Goal: Transaction & Acquisition: Purchase product/service

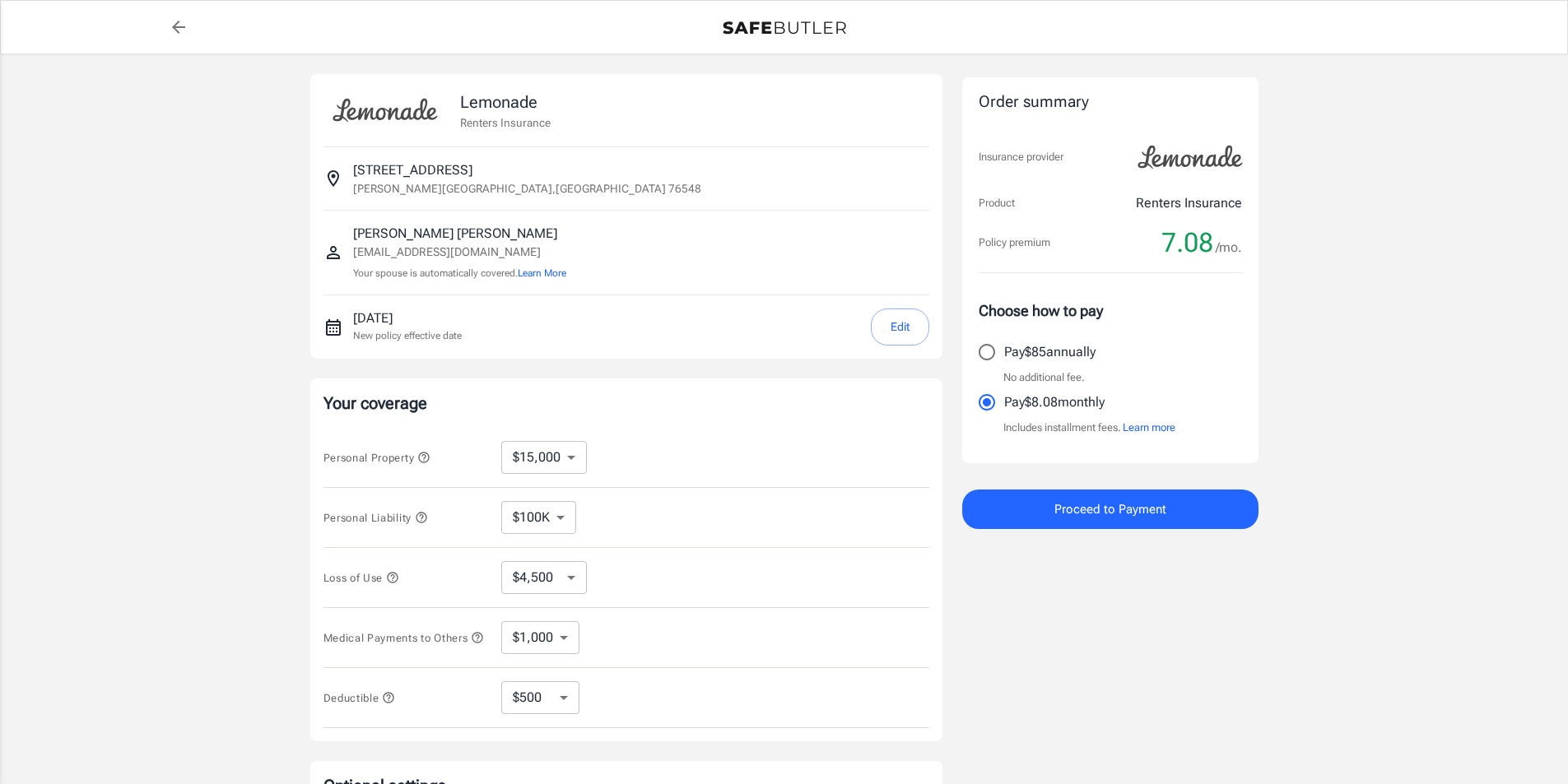
select select "15000"
select select "500"
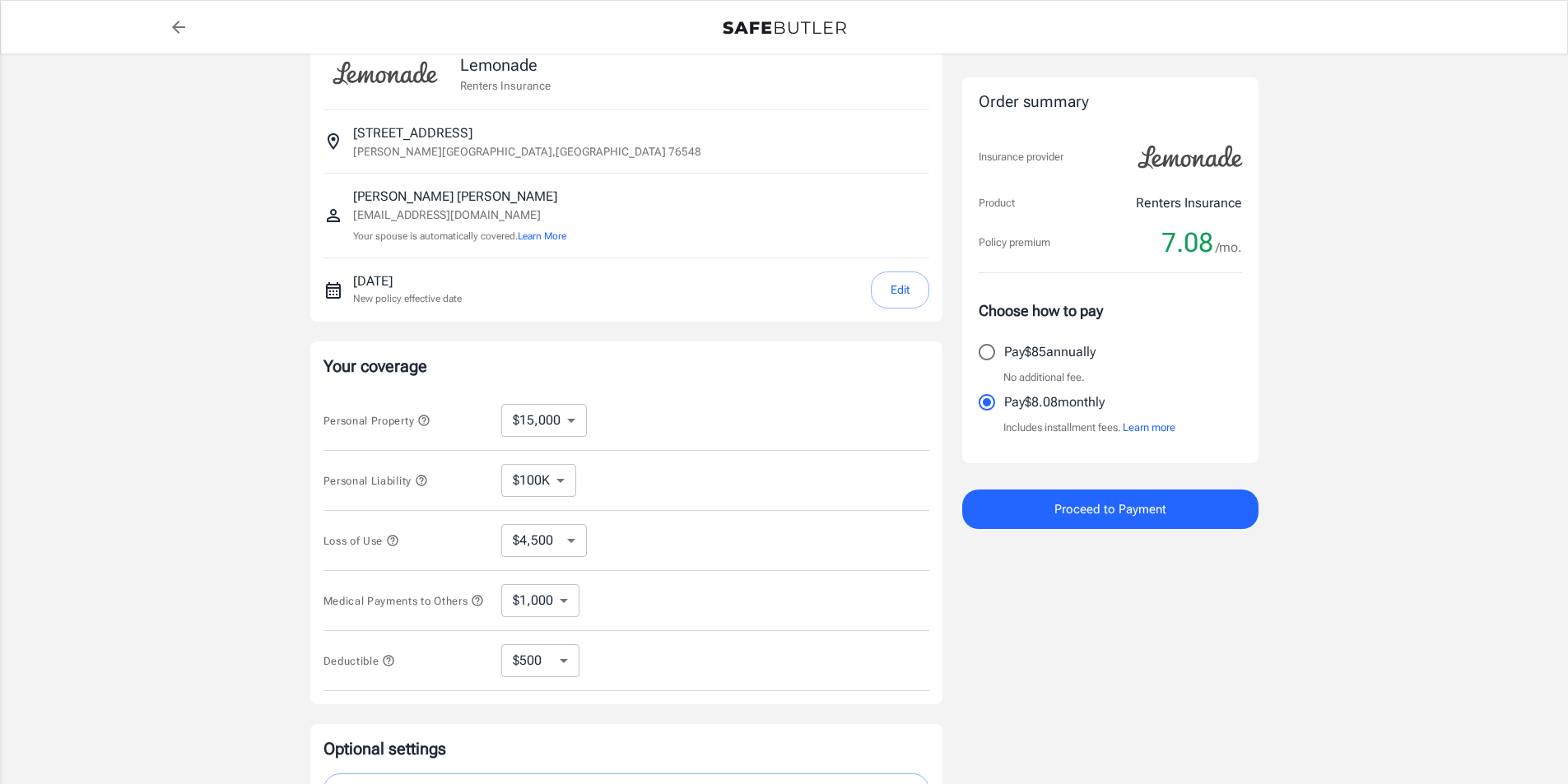
scroll to position [41, 0]
click at [576, 407] on select "$10,000 $15,000 $20,000 $25,000 $30,000 $40,000 $50,000 $100K $150K $200K $250K" at bounding box center [544, 416] width 85 height 33
click at [667, 405] on div "Personal Property $10,000 $15,000 $20,000 $25,000 $30,000 $40,000 $50,000 $100K…" at bounding box center [627, 417] width 606 height 60
click at [568, 418] on select "$10,000 $15,000 $20,000 $25,000 $30,000 $40,000 $50,000 $100K $150K $200K $250K" at bounding box center [544, 416] width 85 height 33
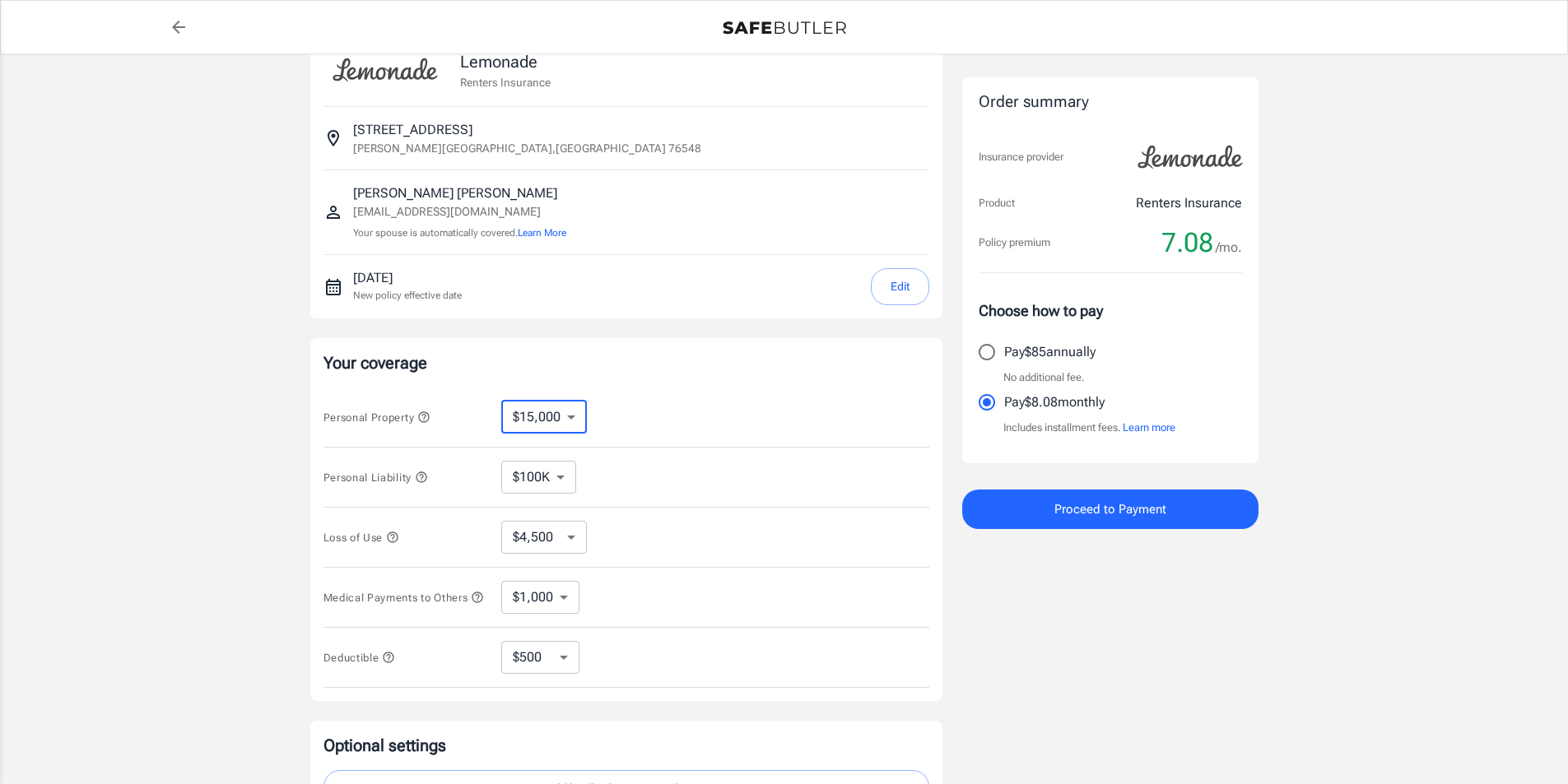
select select "10000"
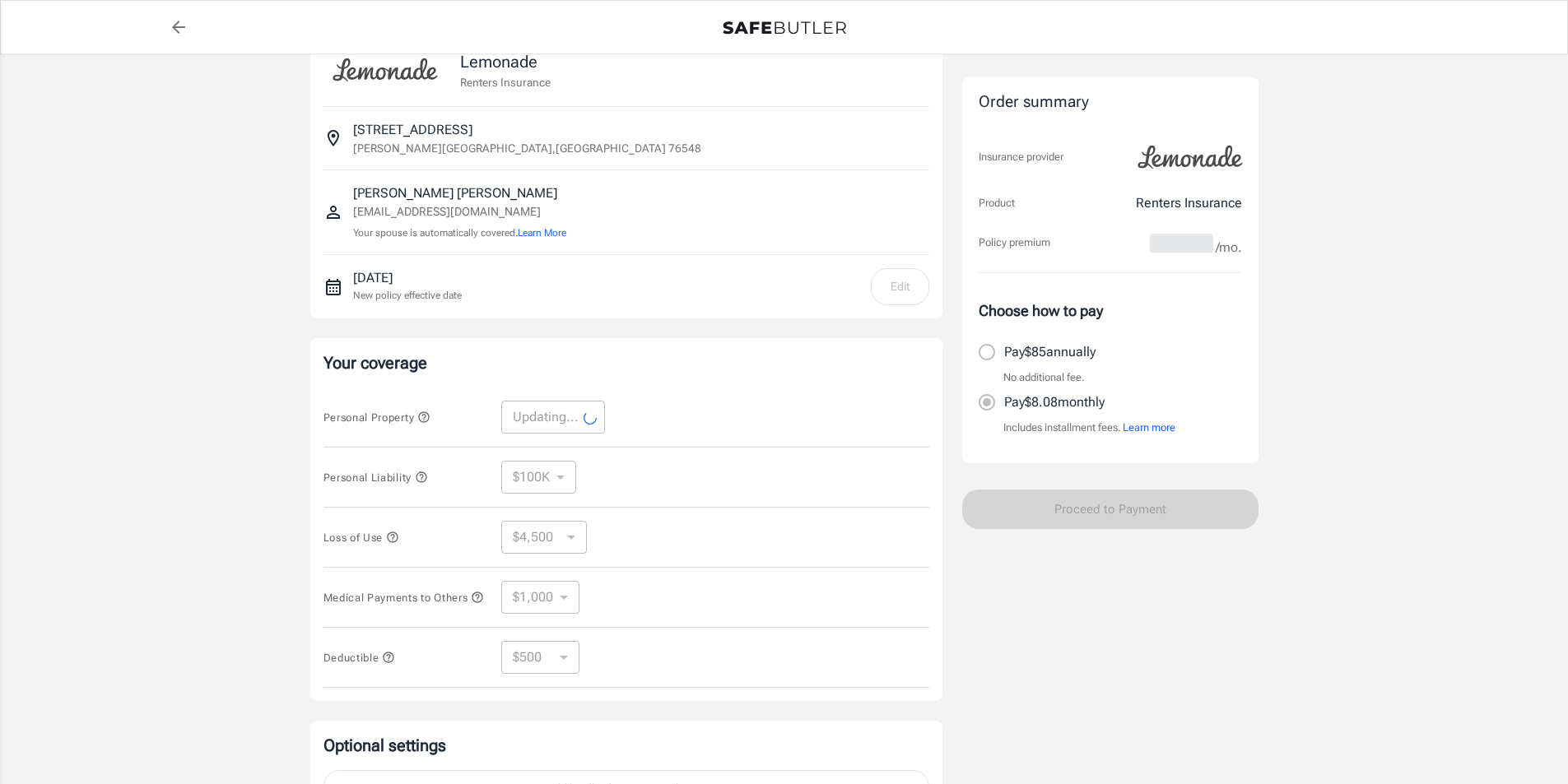
select select "10000"
select select "3000"
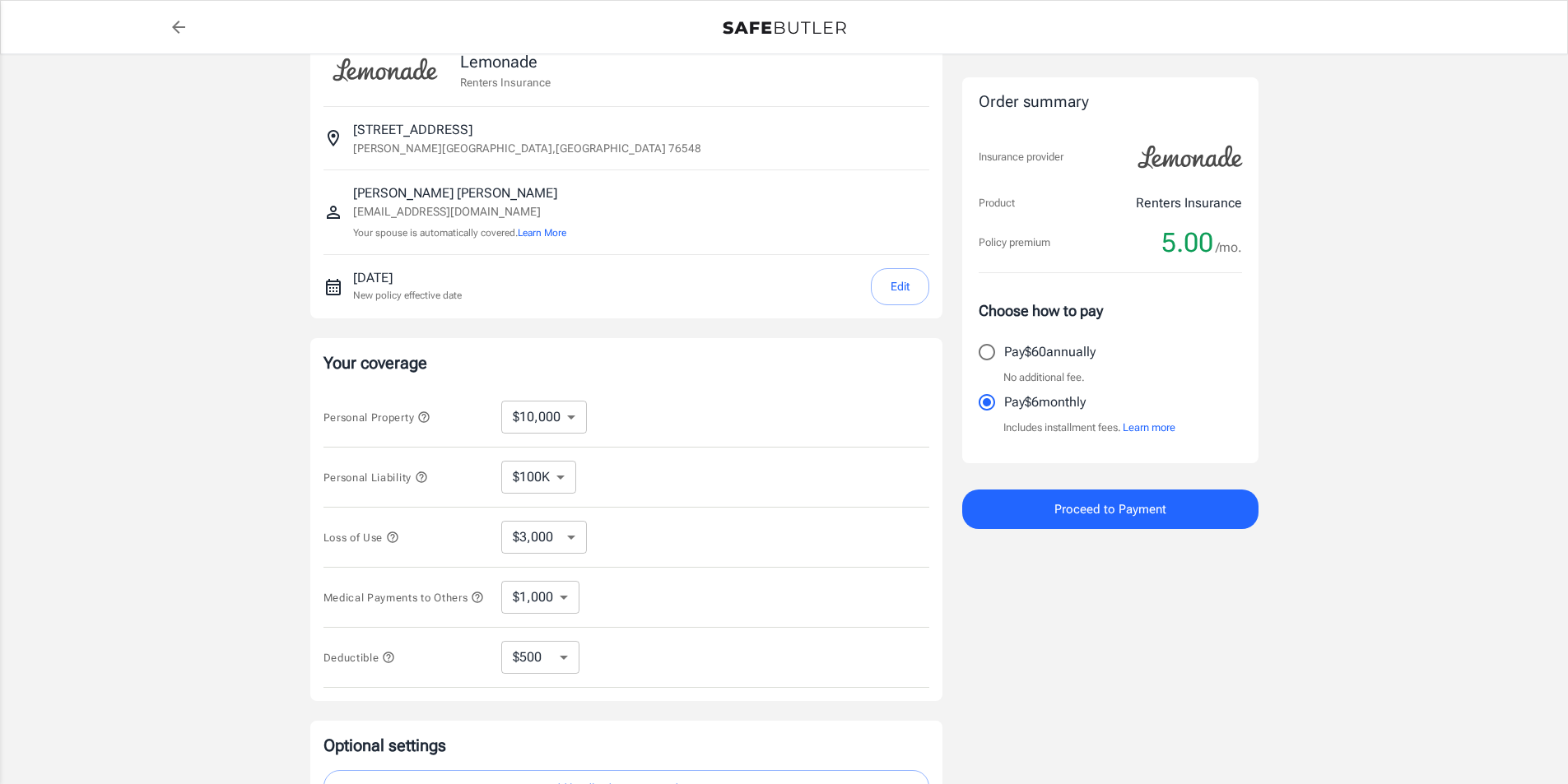
click at [558, 472] on select "$100K $200K $300K $400K $500K" at bounding box center [538, 477] width 75 height 33
click at [576, 543] on select "$3,000 $6,000 $12,000 $21,000 $36,000 $60,000 $96,000 $153K $198K" at bounding box center [544, 537] width 85 height 33
click at [569, 589] on select "$1,000 $2,000 $3,000 $4,000 $5,000" at bounding box center [540, 597] width 78 height 33
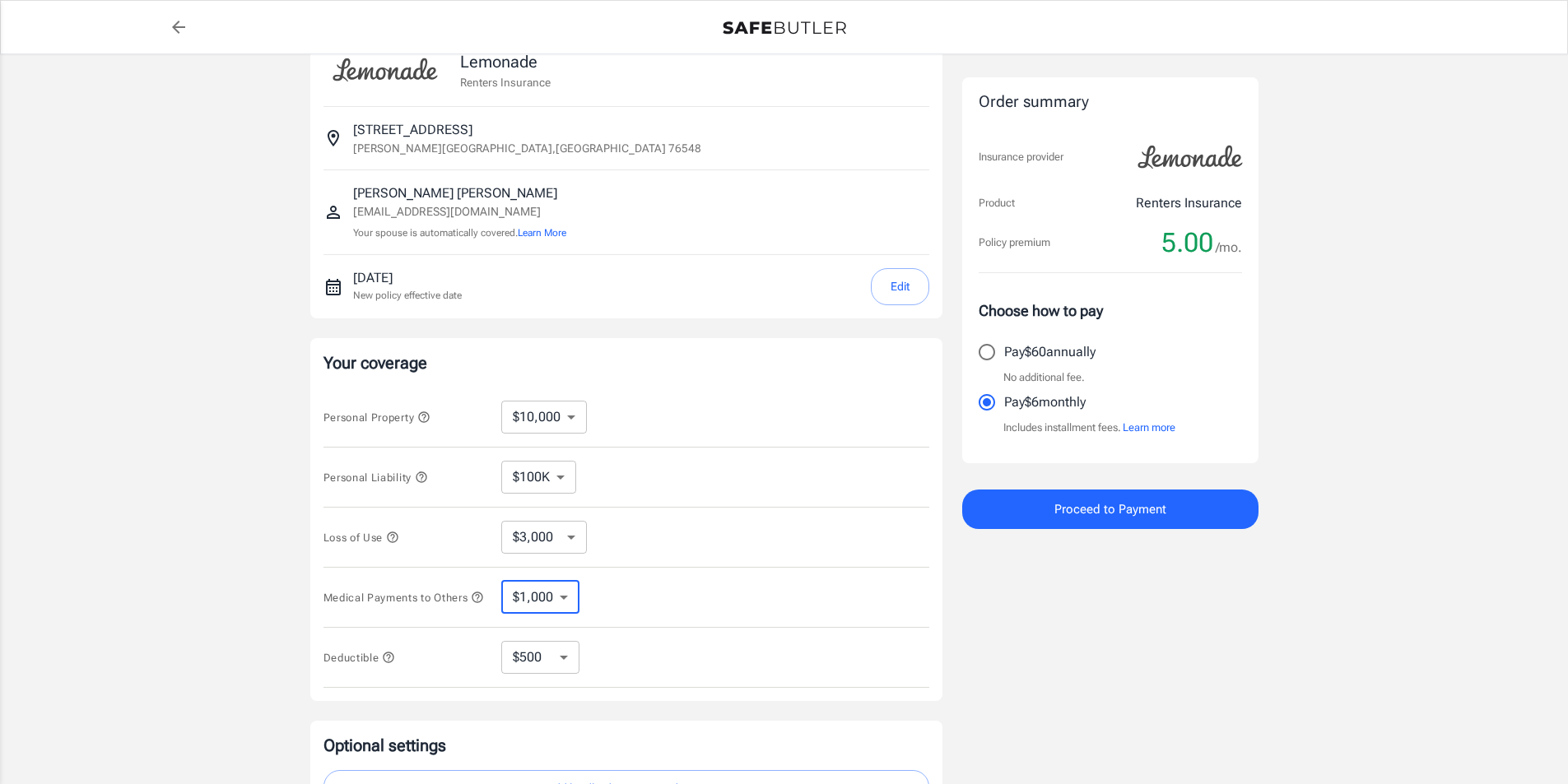
click at [569, 589] on select "$1,000 $2,000 $3,000 $4,000 $5,000" at bounding box center [540, 597] width 78 height 33
click at [693, 557] on div "Loss of Use $3,000 $6,000 $12,000 $21,000 $36,000 $60,000 $96,000 $153K $198K ​" at bounding box center [627, 538] width 606 height 60
click at [564, 673] on select "$250 $500 $1,000 $2,500" at bounding box center [540, 657] width 78 height 33
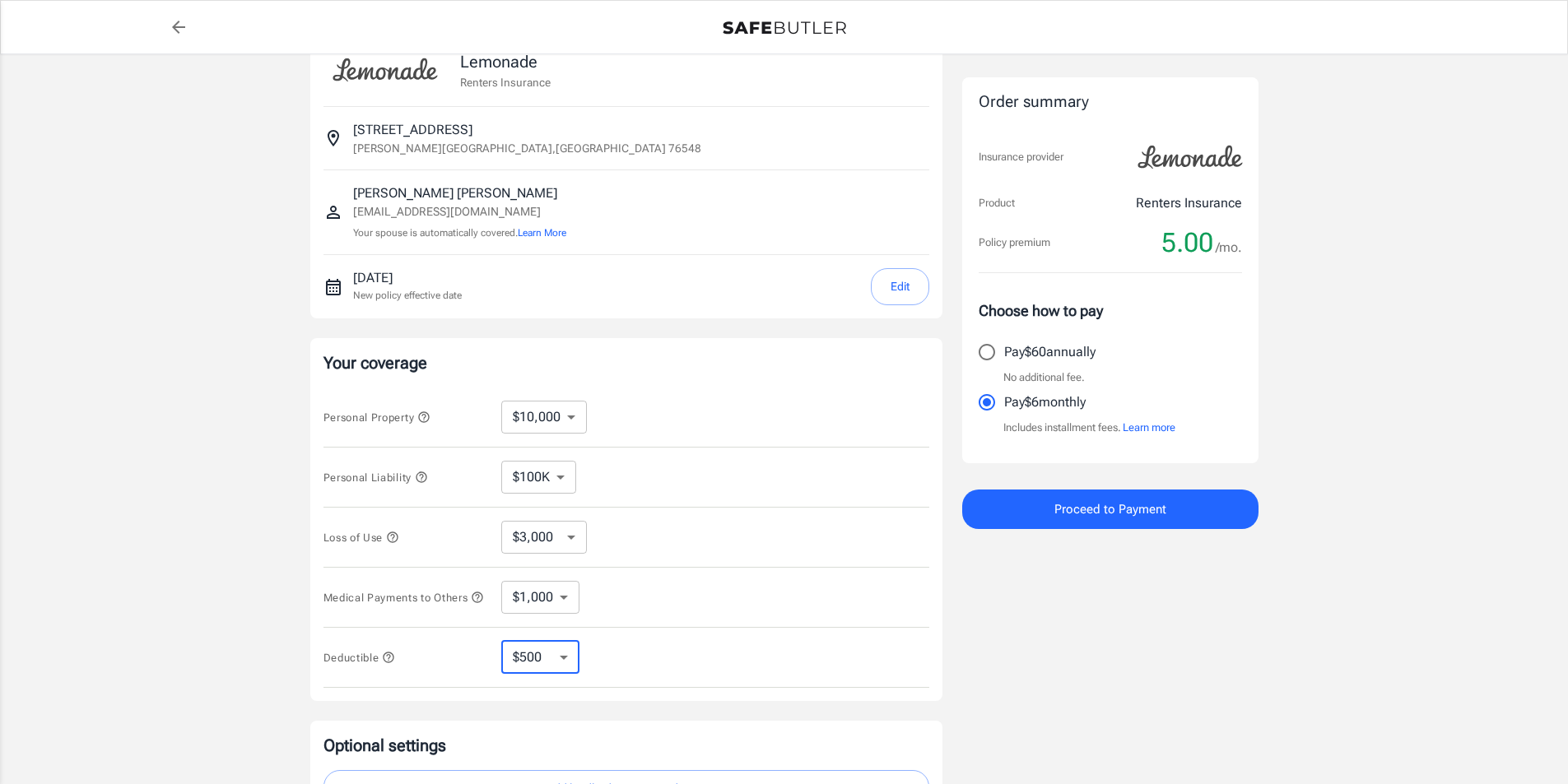
select select "1000"
click at [563, 656] on select "$250 $500 $1,000 $2,500" at bounding box center [540, 657] width 78 height 33
select select "2500"
click at [577, 662] on select "$250 $500 $1,000 $2,500" at bounding box center [540, 657] width 78 height 33
select select "250"
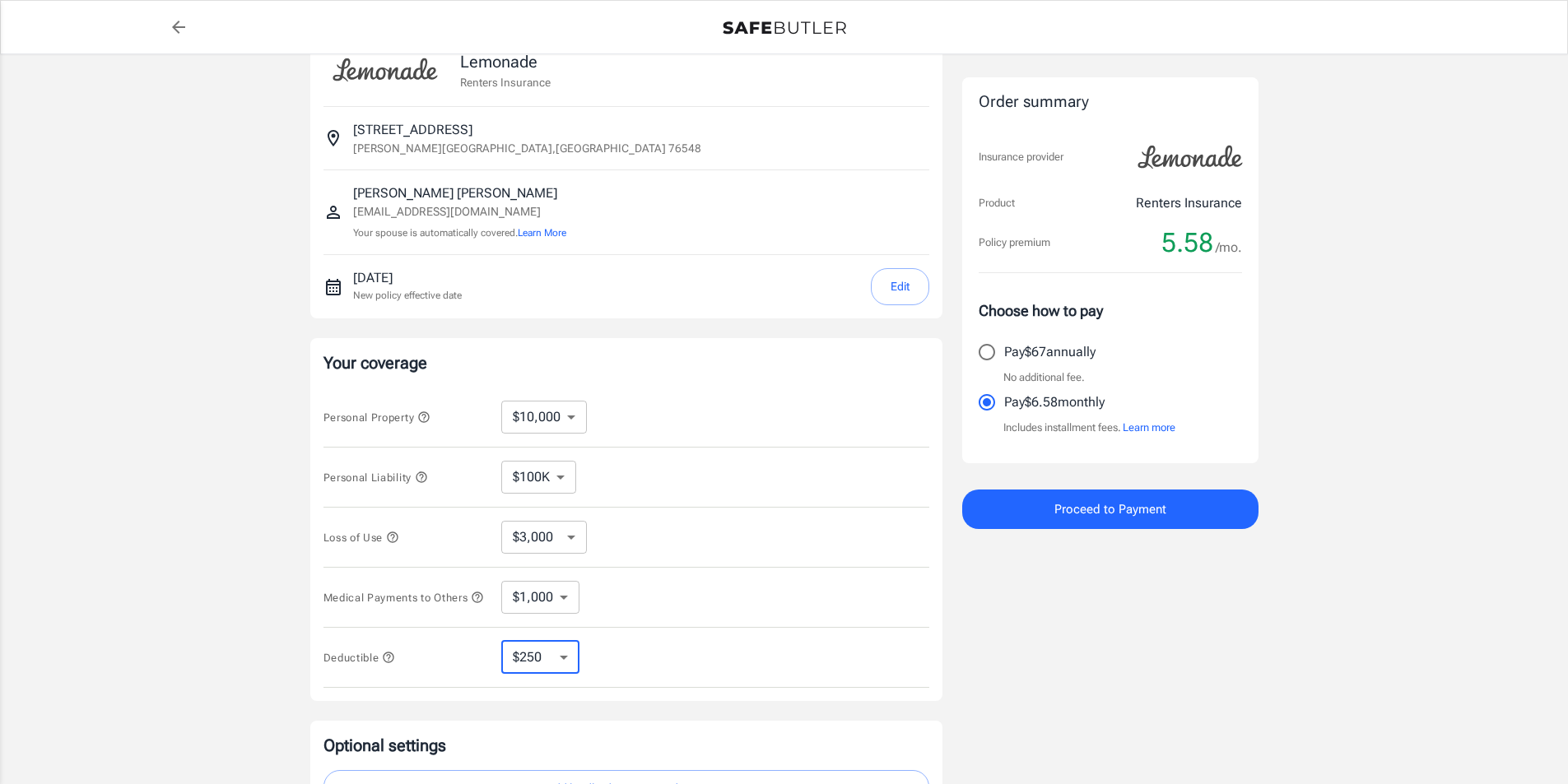
click at [574, 664] on select "$250 $500 $1,000 $2,500" at bounding box center [540, 657] width 78 height 33
select select "500"
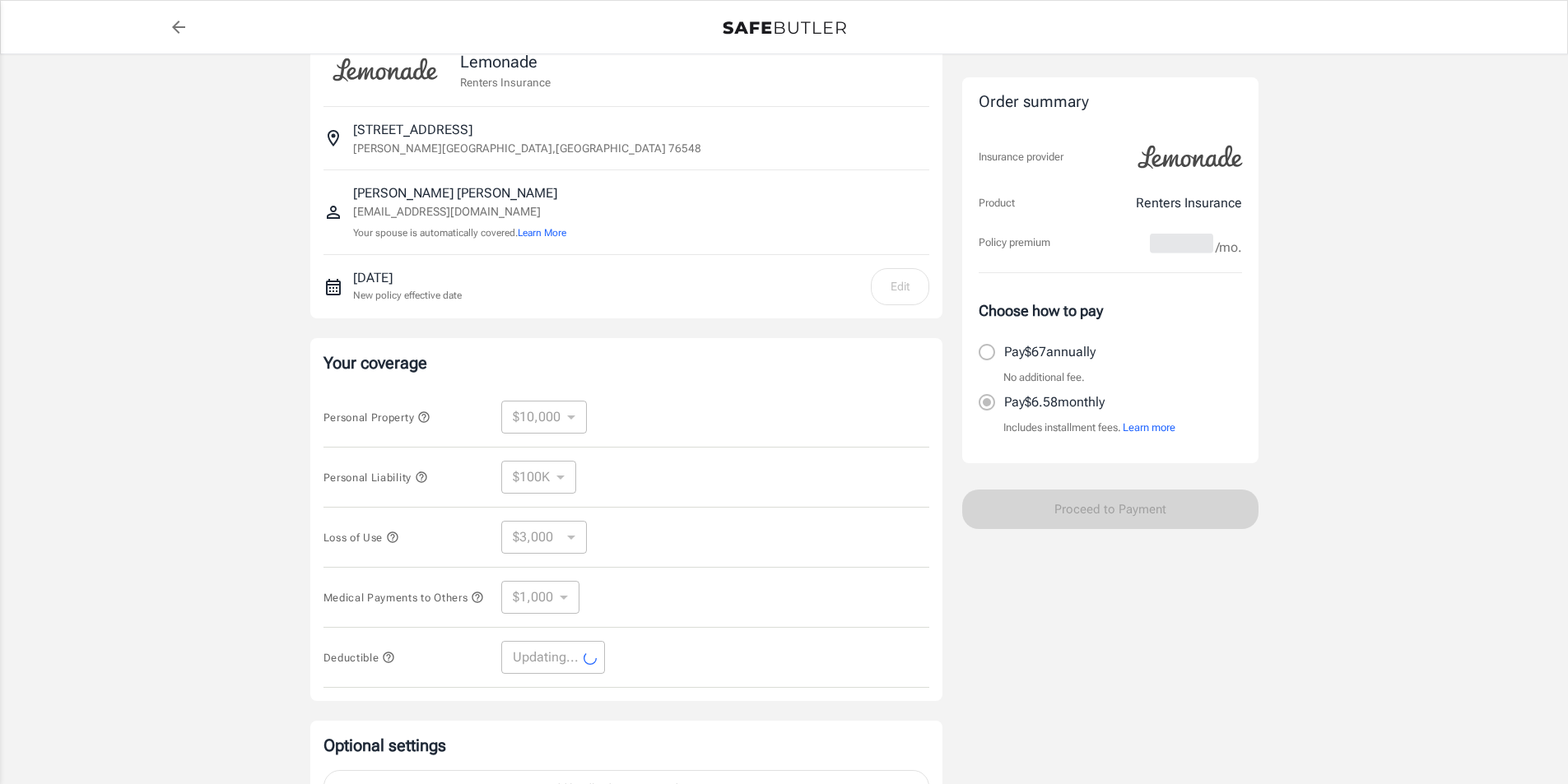
select select "500"
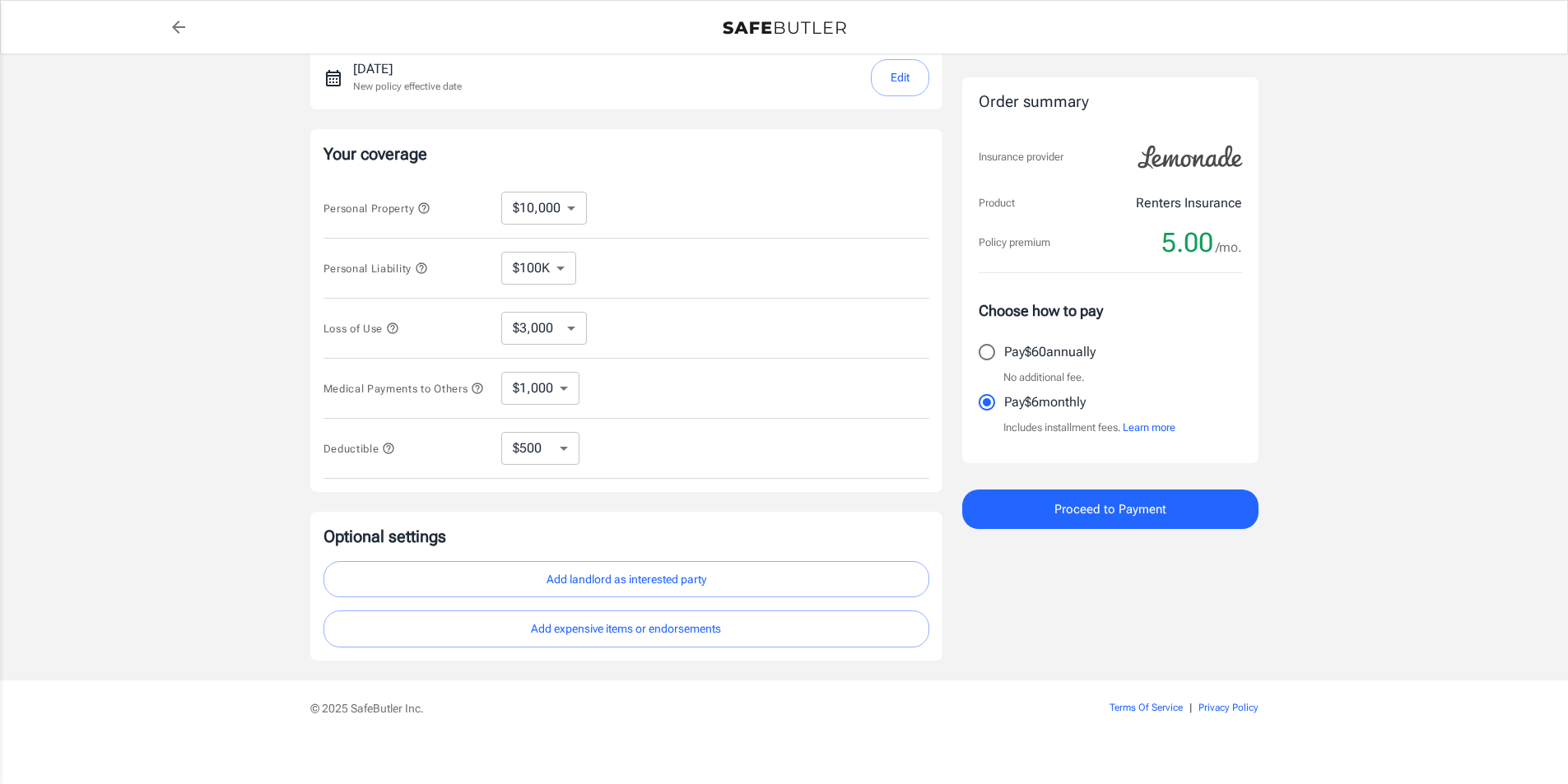
scroll to position [267, 0]
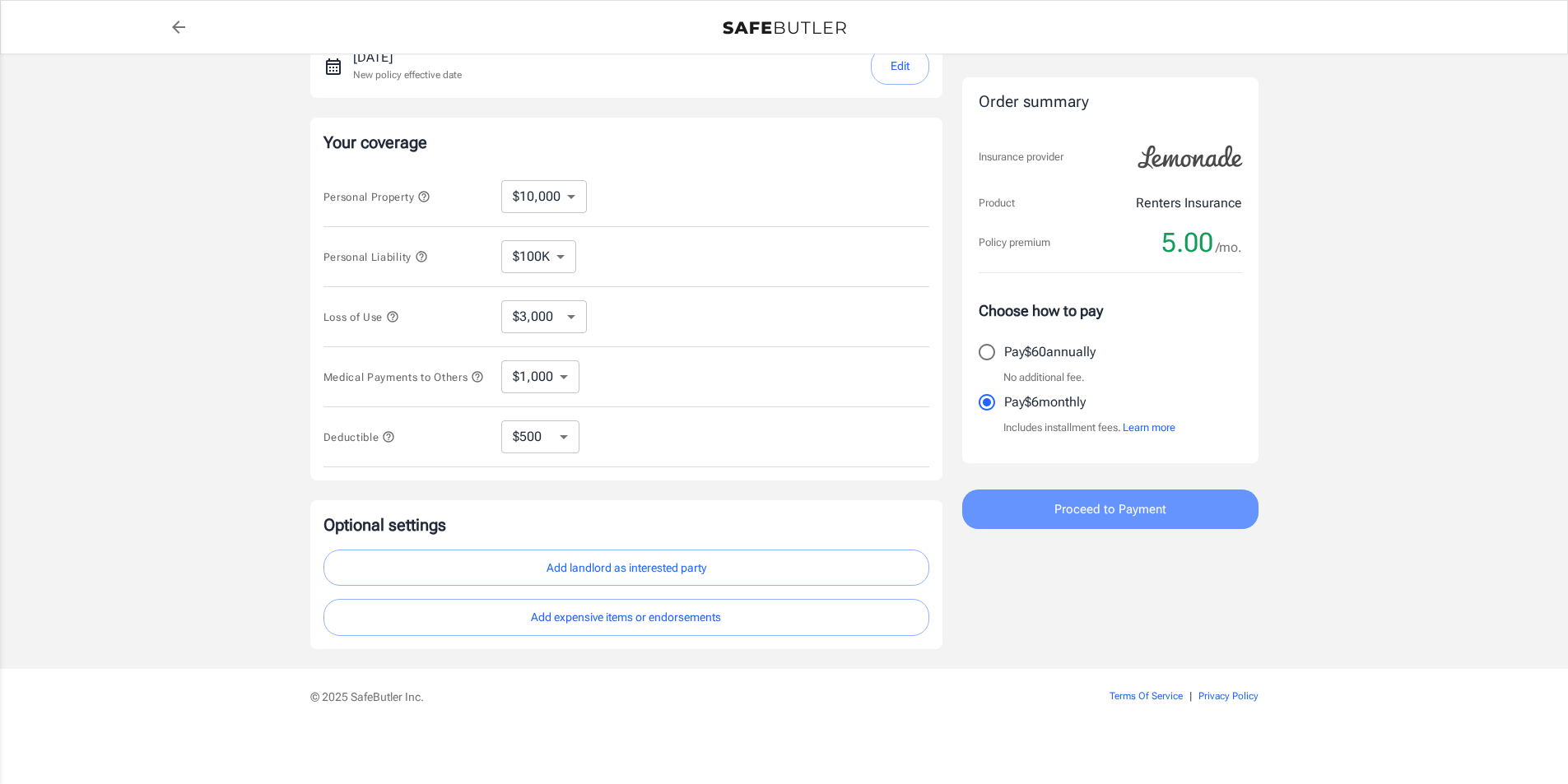
click at [1085, 501] on span "Proceed to Payment" at bounding box center [1110, 510] width 112 height 22
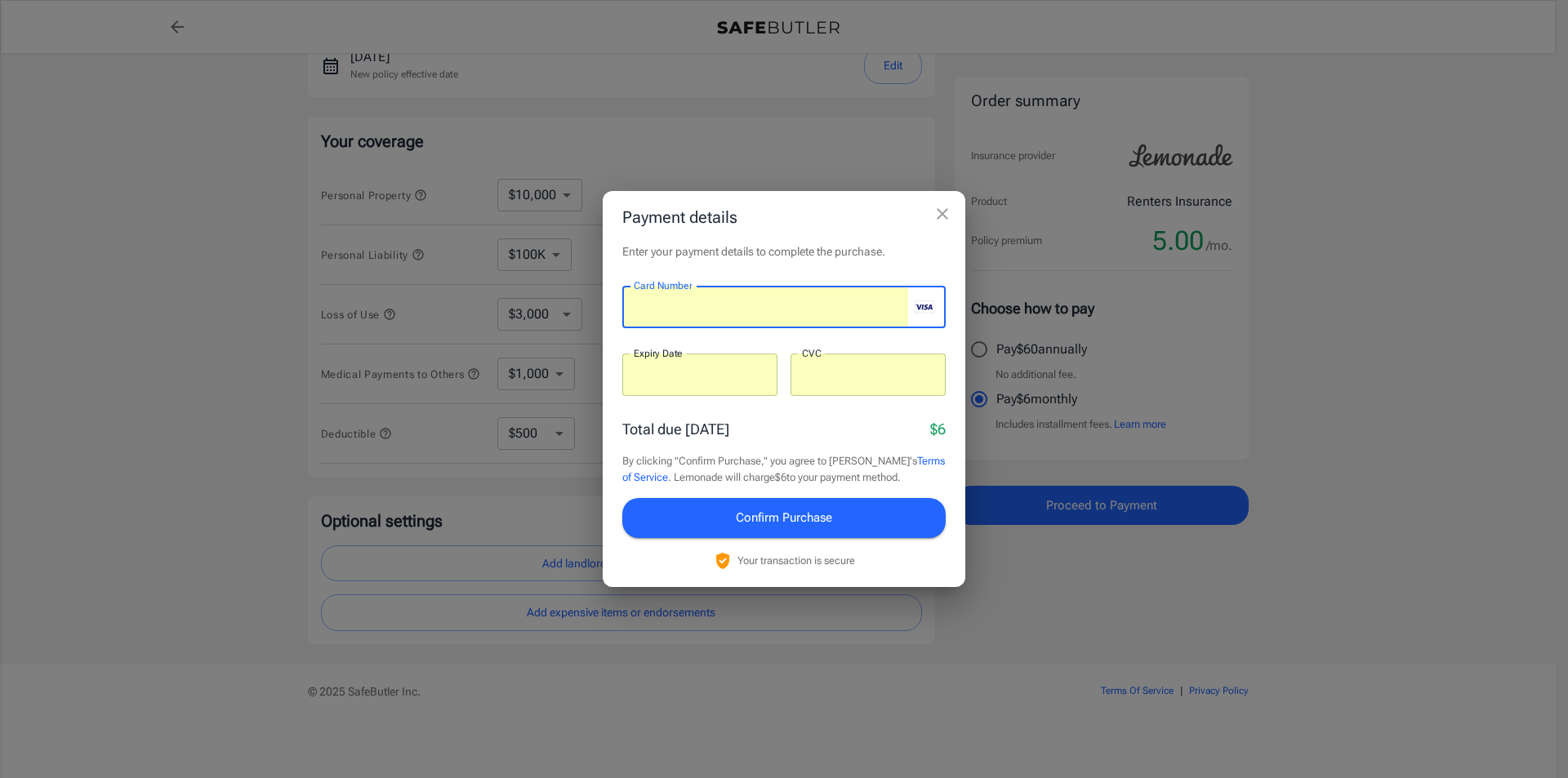
click at [769, 512] on span "Confirm Purchase" at bounding box center [784, 518] width 97 height 22
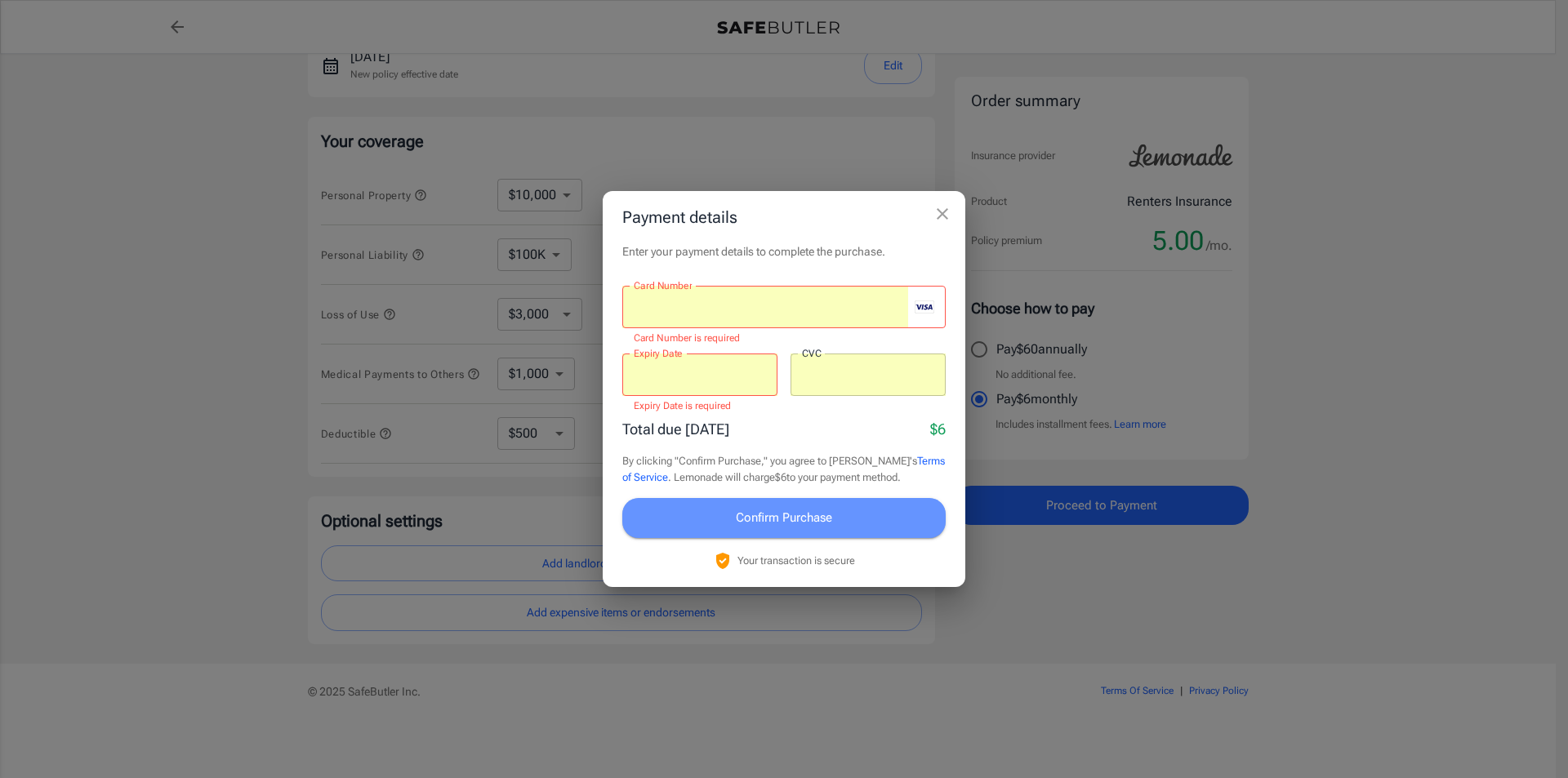
click at [778, 513] on span "Confirm Purchase" at bounding box center [784, 518] width 97 height 22
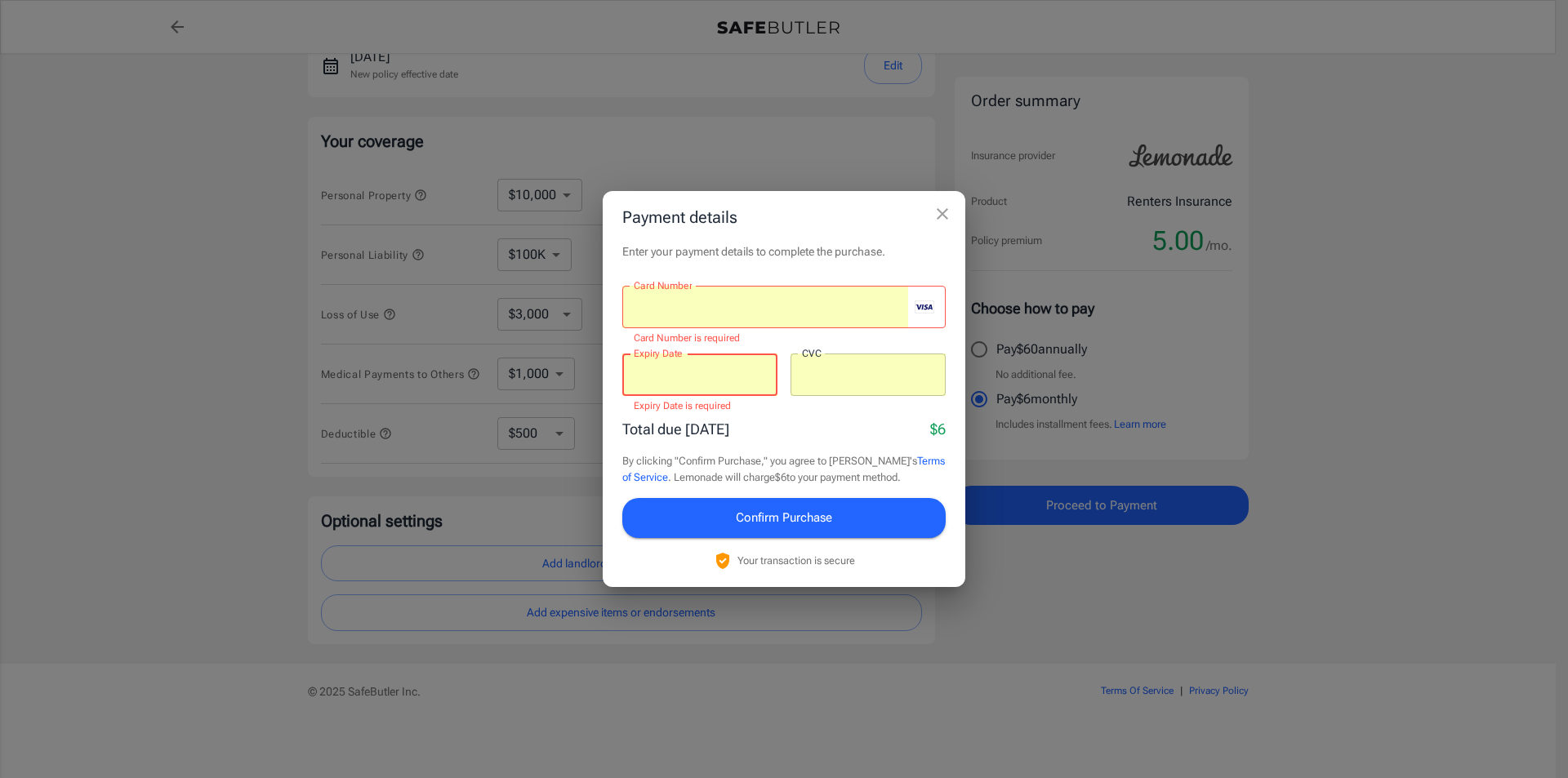
click at [750, 523] on span "Confirm Purchase" at bounding box center [784, 518] width 97 height 22
click at [777, 293] on div at bounding box center [765, 307] width 286 height 42
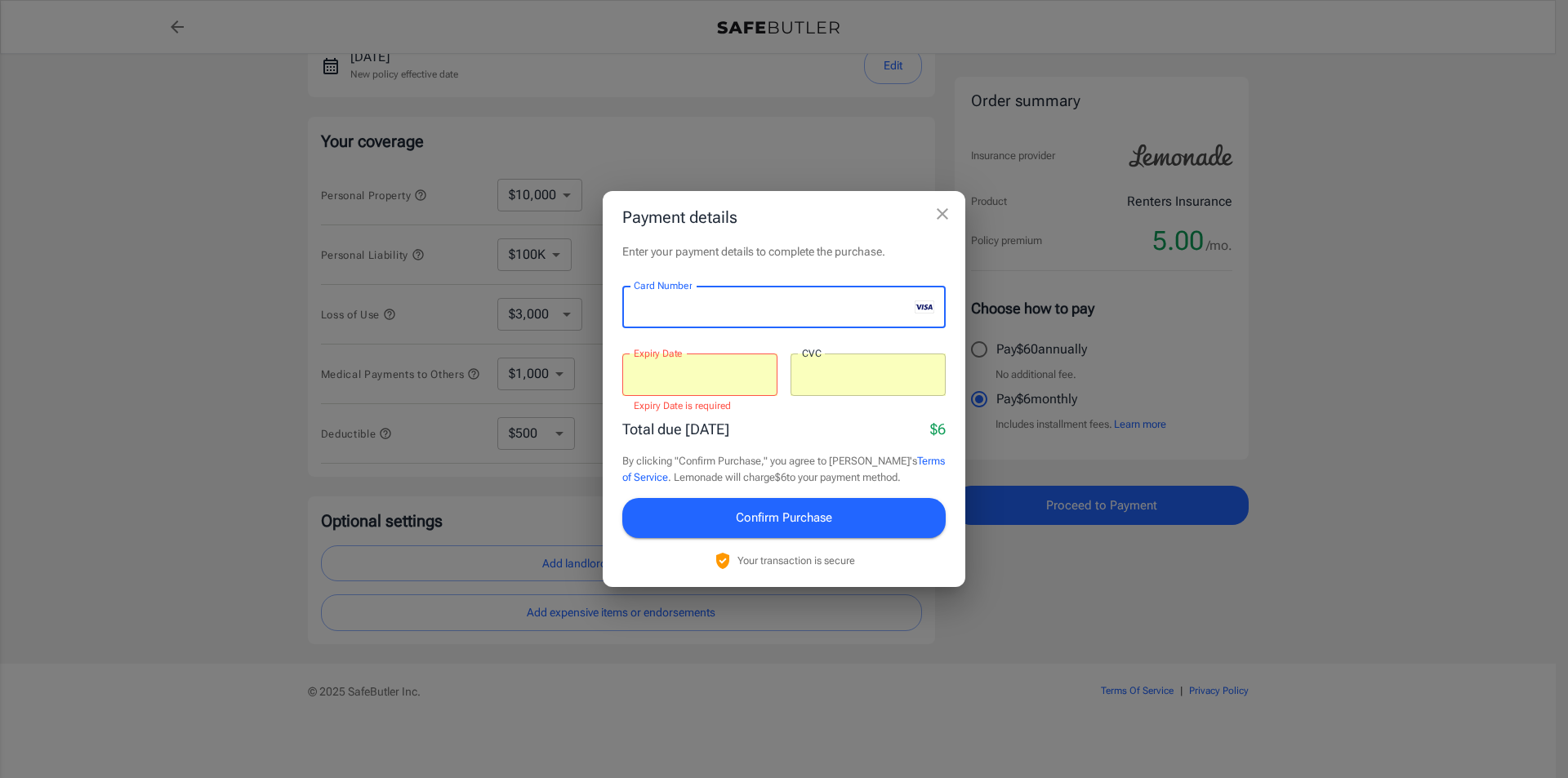
click at [659, 261] on div "Enter your payment details to complete the purchase. Card Number Card Number ​ …" at bounding box center [784, 415] width 363 height 343
click at [711, 368] on iframe at bounding box center [700, 376] width 132 height 16
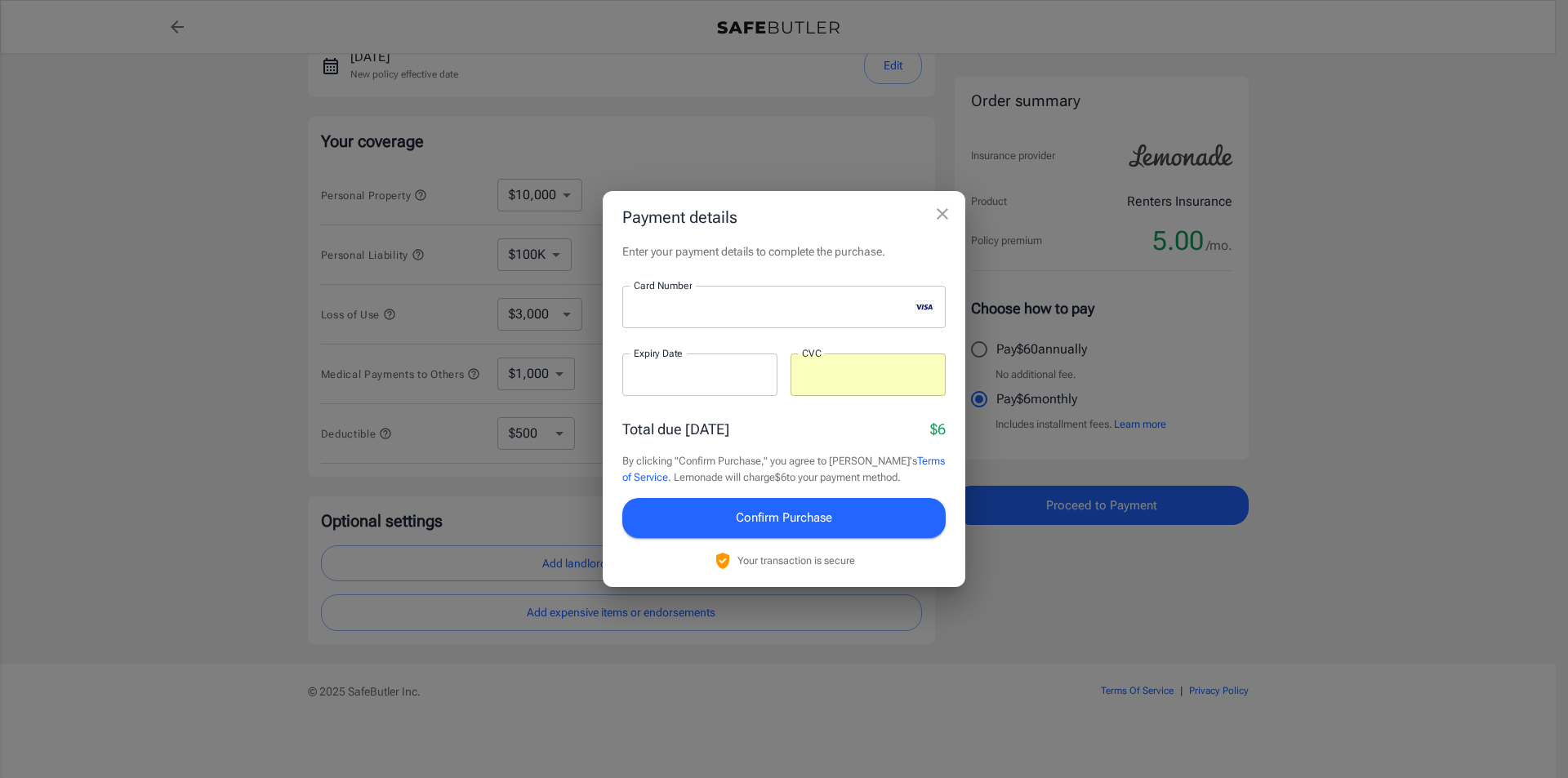
click at [758, 263] on div "Enter your payment details to complete the purchase. Card Number Card Number ​ …" at bounding box center [784, 415] width 363 height 343
click at [839, 389] on div at bounding box center [868, 375] width 155 height 42
click at [797, 248] on p "Enter your payment details to complete the purchase." at bounding box center [784, 251] width 323 height 17
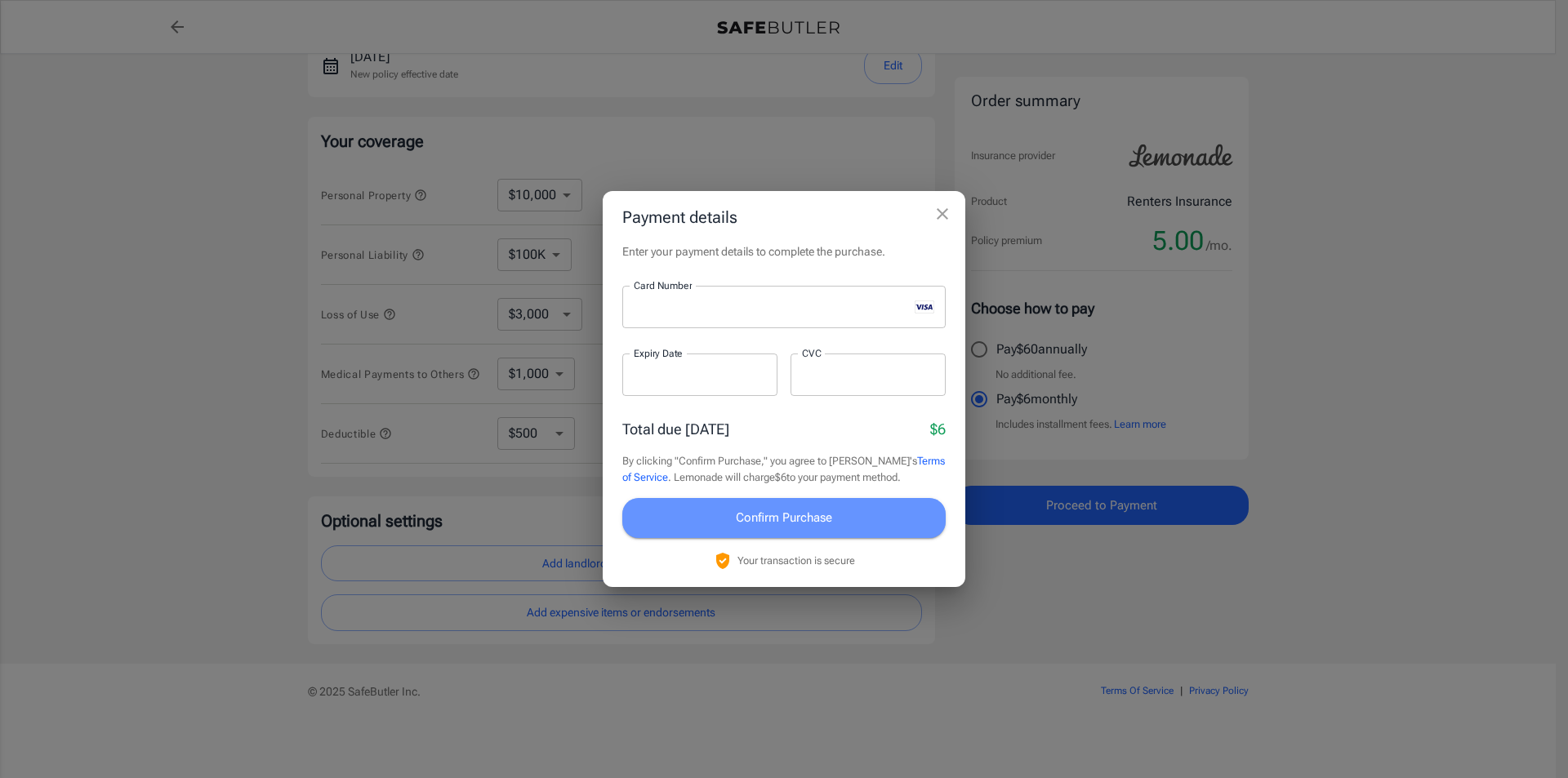
click at [723, 522] on button "Confirm Purchase" at bounding box center [784, 518] width 323 height 39
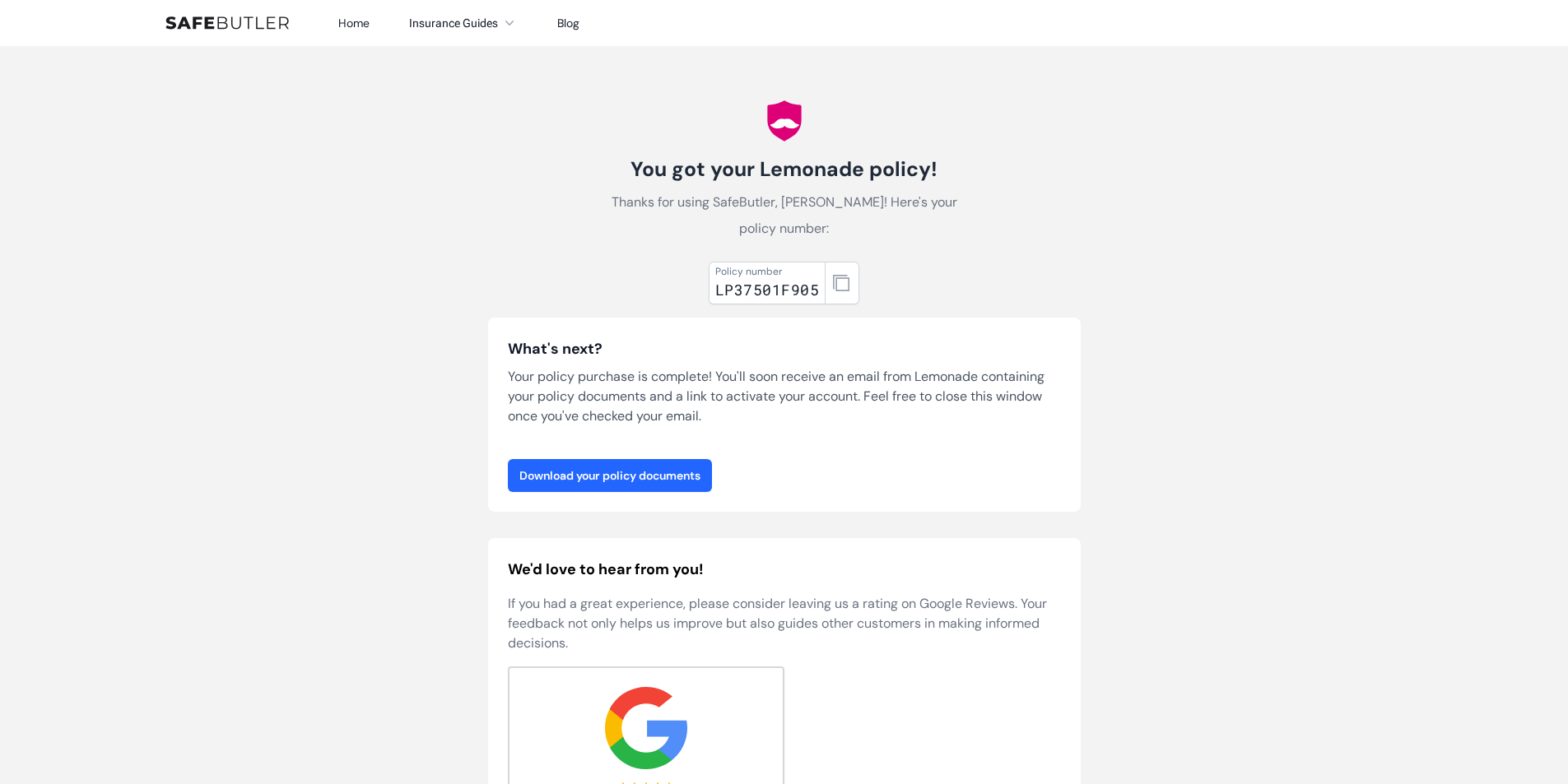
click at [636, 459] on link "Download your policy documents" at bounding box center [609, 475] width 204 height 33
click at [842, 261] on button "button" at bounding box center [842, 282] width 35 height 43
